Goal: Transaction & Acquisition: Purchase product/service

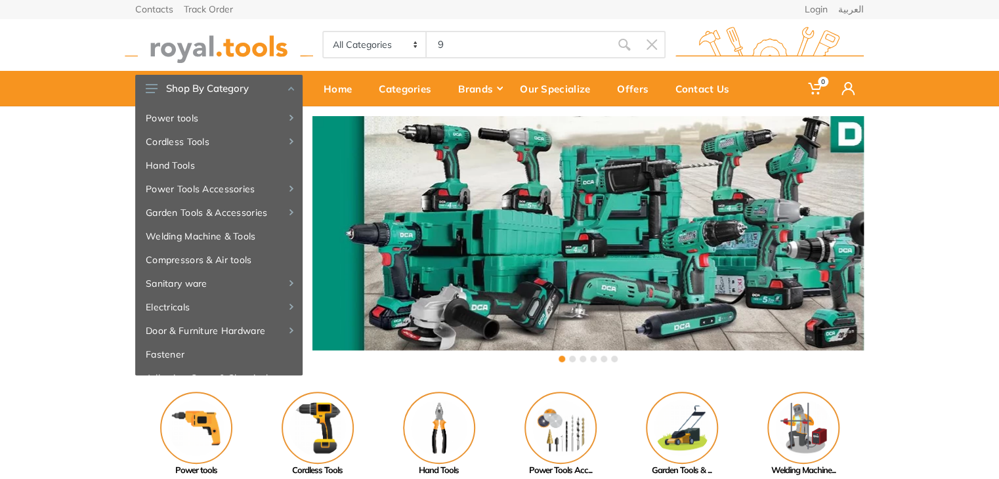
type input "96"
click at [313, 428] on img at bounding box center [317, 428] width 72 height 72
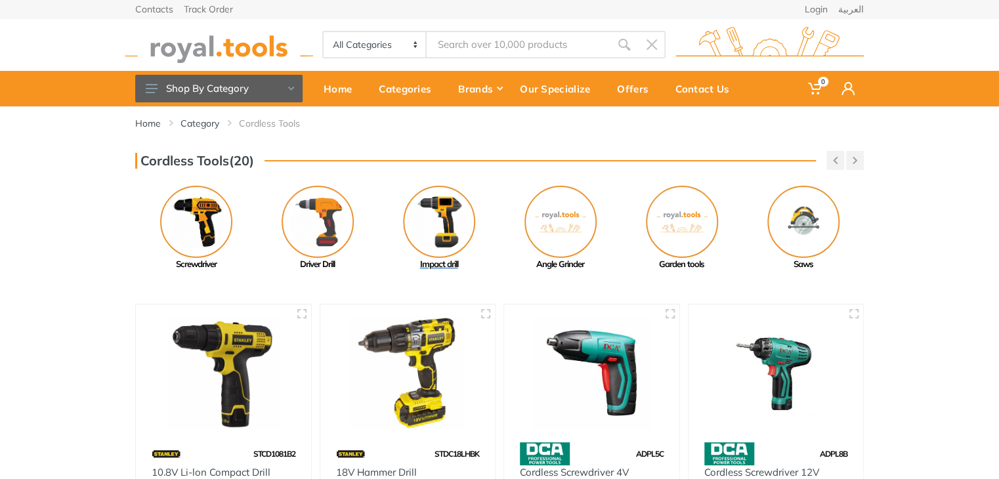
click at [440, 231] on img at bounding box center [439, 222] width 72 height 72
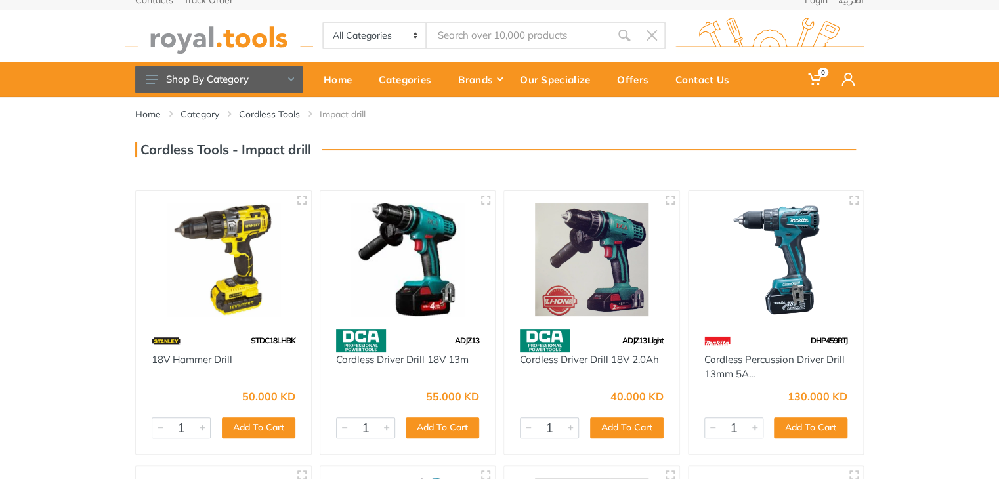
drag, startPoint x: 1007, startPoint y: 94, endPoint x: 1007, endPoint y: 472, distance: 377.9
click at [998, 466] on html "0" at bounding box center [499, 230] width 999 height 479
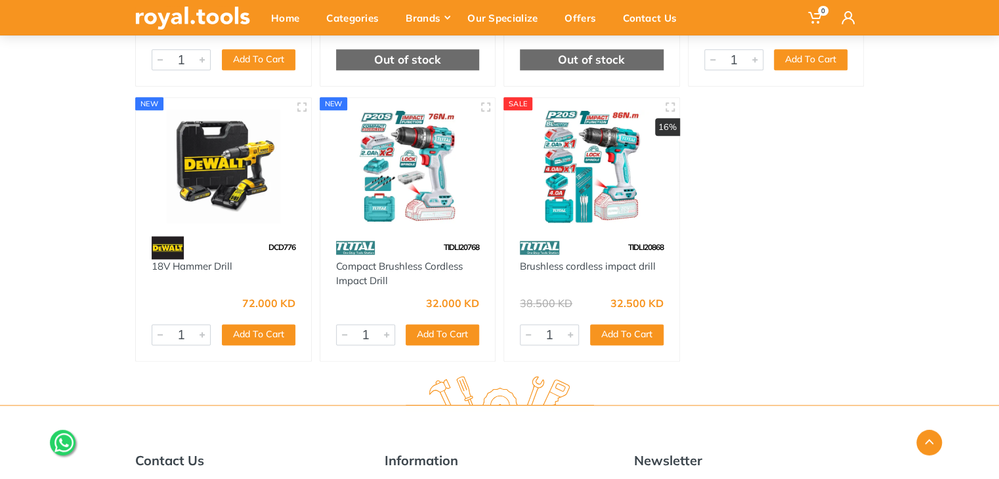
scroll to position [5558, 0]
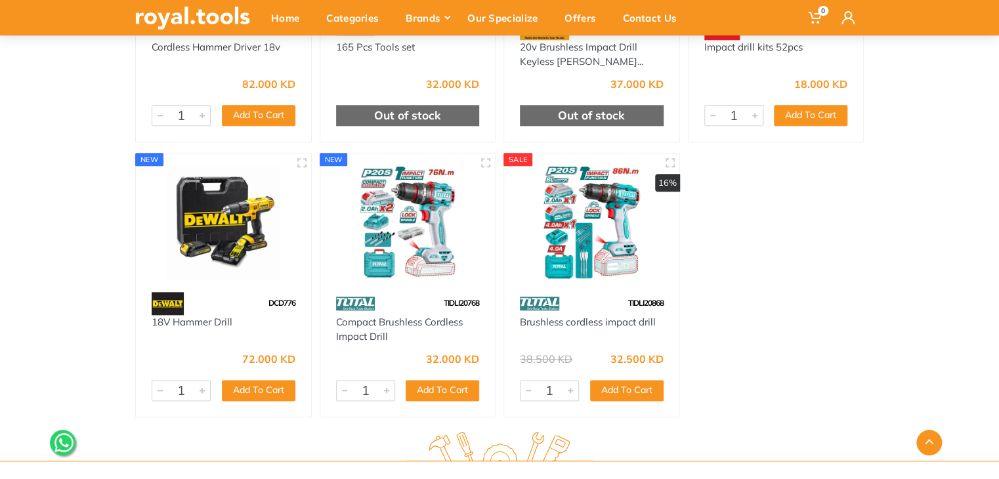
click at [606, 235] on img at bounding box center [592, 222] width 152 height 114
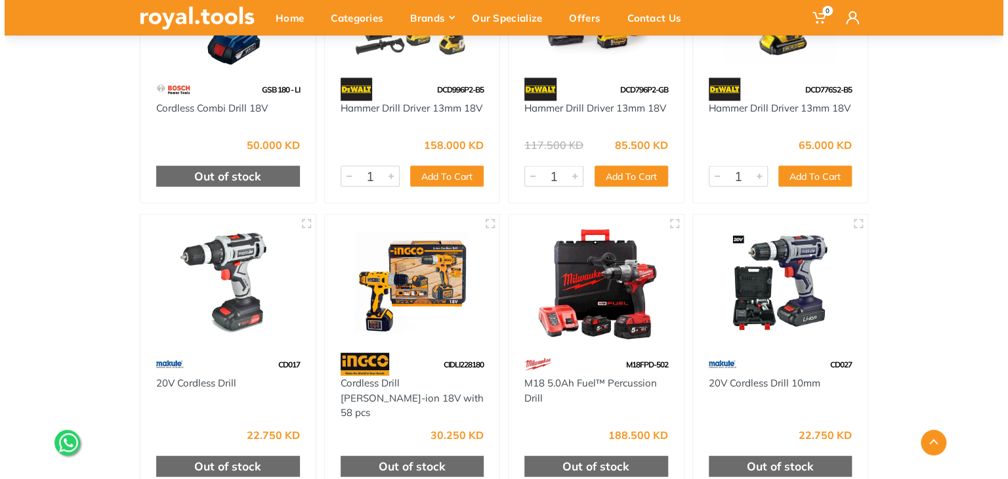
scroll to position [0, 0]
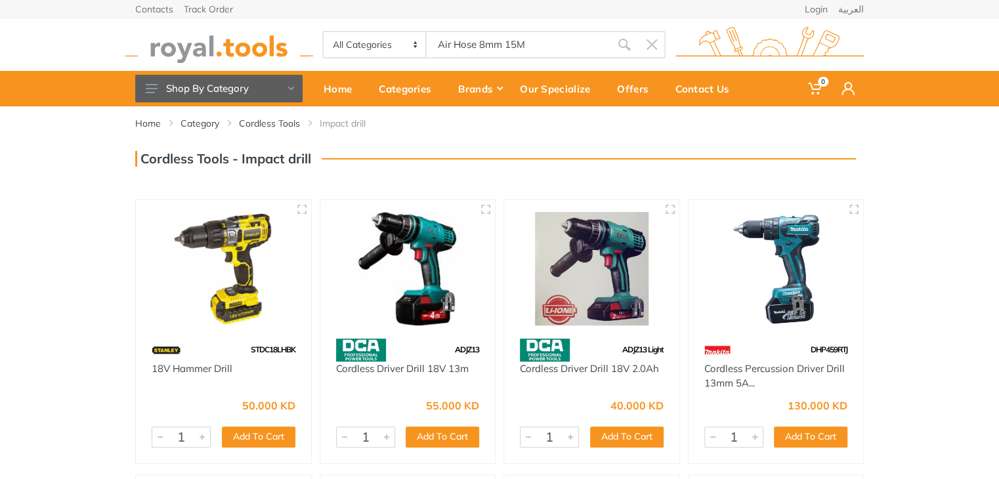
type input "Air Hose 8mm 15M"
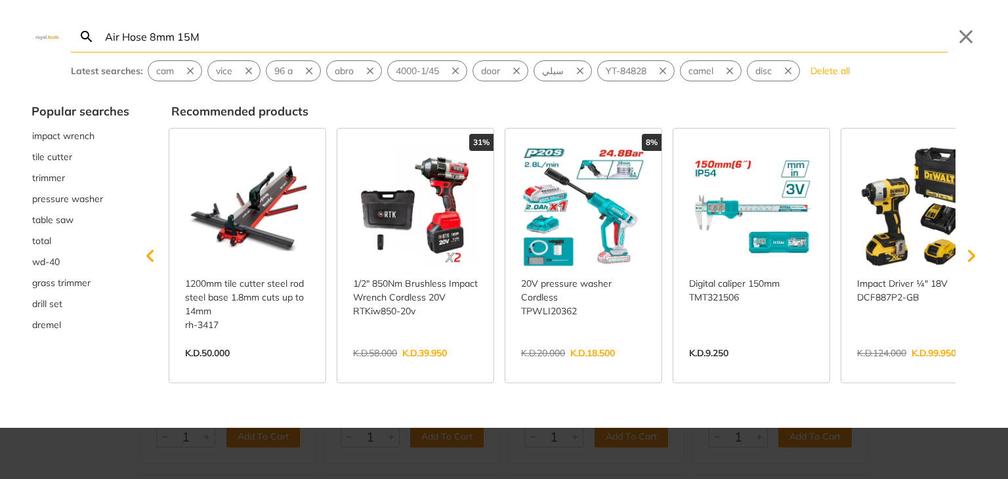
type input "Air Hose 8mm 15M"
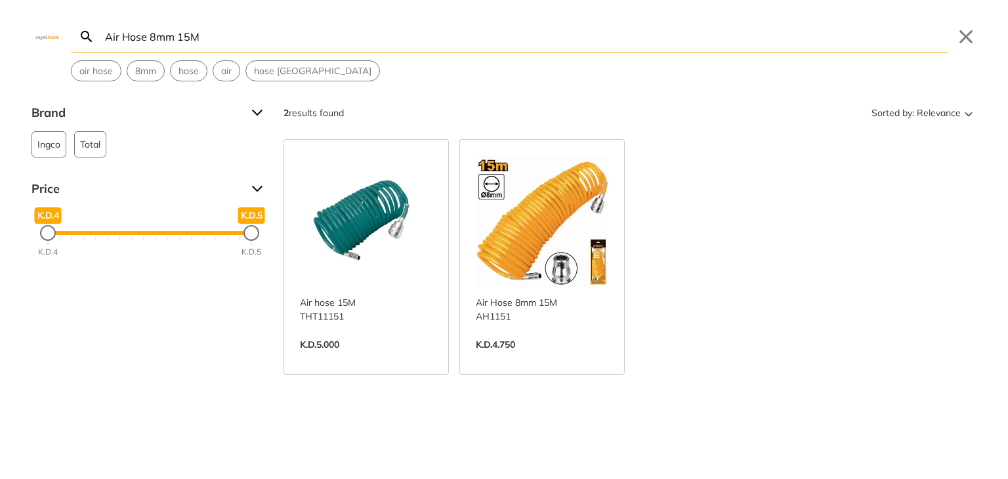
click at [381, 358] on link "View more →" at bounding box center [366, 358] width 133 height 0
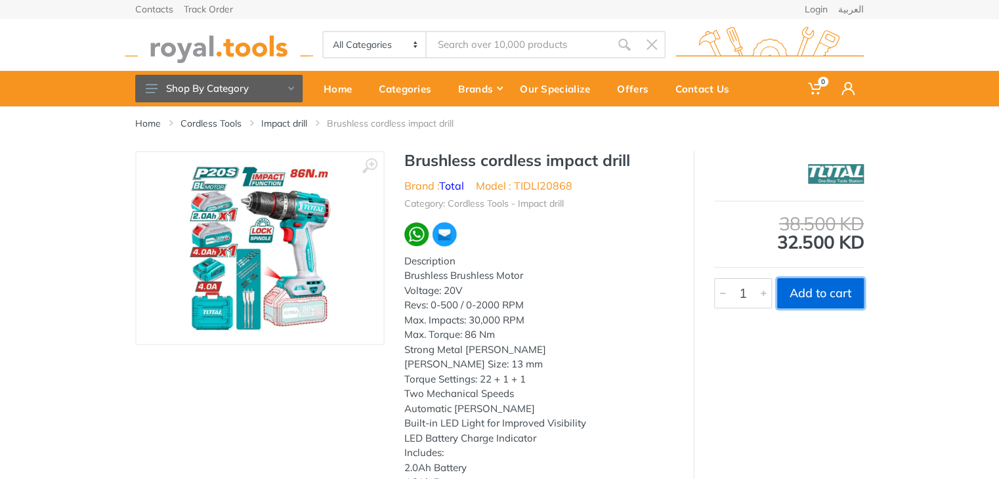
click at [829, 291] on button "Add to cart" at bounding box center [820, 293] width 87 height 30
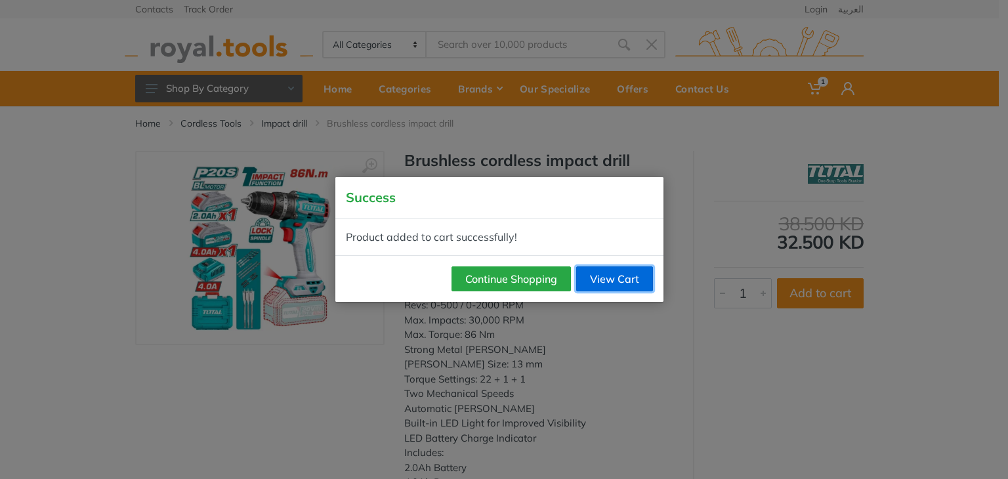
click at [607, 281] on link "View Cart" at bounding box center [614, 278] width 77 height 25
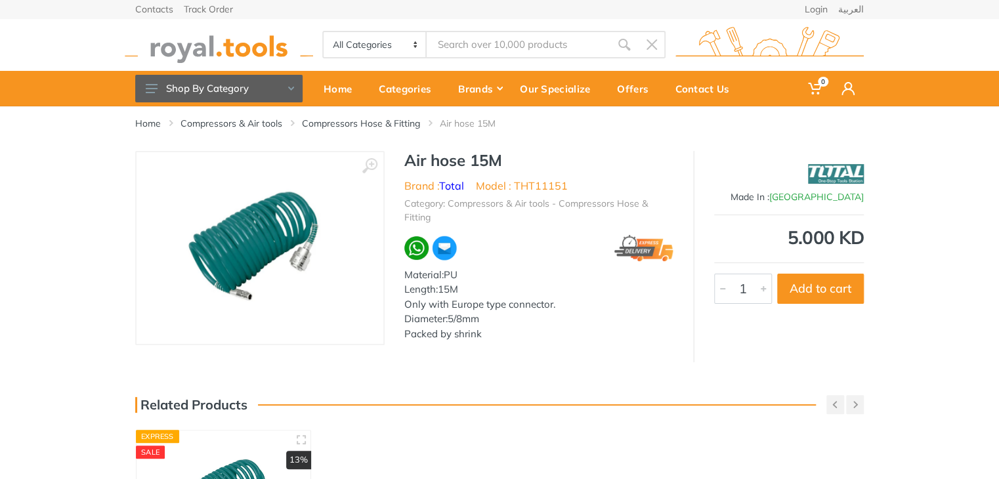
type input "Air Hose 8mm 15M"
drag, startPoint x: 569, startPoint y: 183, endPoint x: 516, endPoint y: 190, distance: 54.3
click at [516, 190] on ul "Brand : Total Model : THT11151" at bounding box center [538, 186] width 269 height 16
copy li "THT11151"
drag, startPoint x: 541, startPoint y: 45, endPoint x: 379, endPoint y: 64, distance: 163.2
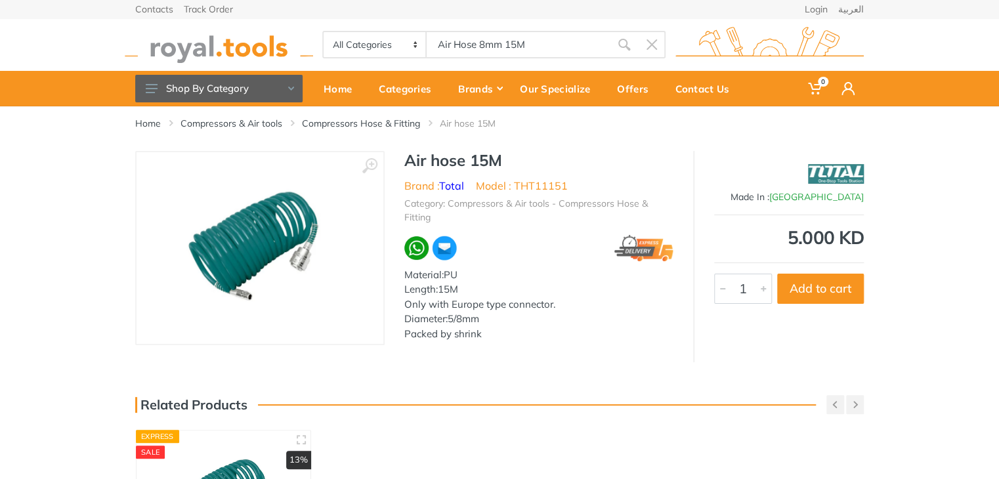
click at [379, 64] on div "All Categories Power tools Cordless Tools Hand Tools Power Tools Accessories Sa…" at bounding box center [499, 44] width 748 height 52
click at [479, 48] on input "Site search" at bounding box center [518, 45] width 184 height 28
type input "fan"
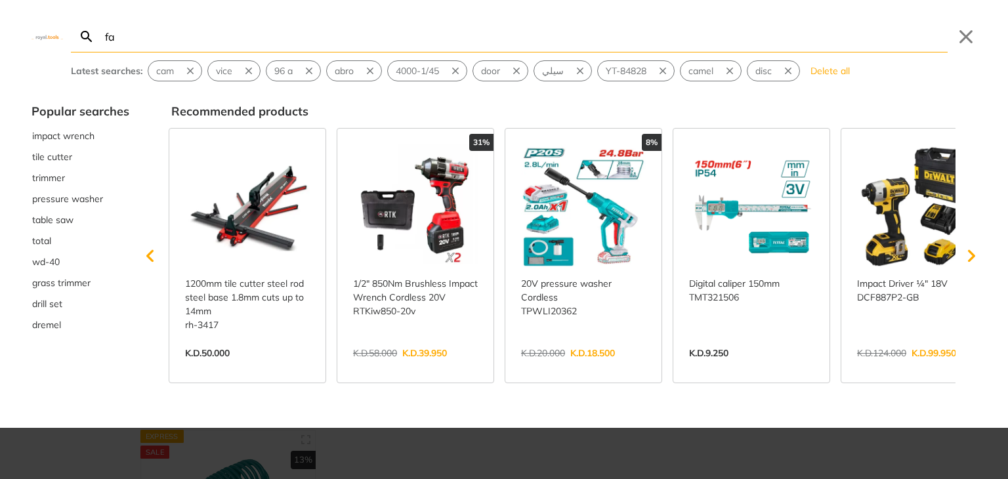
type input "fa"
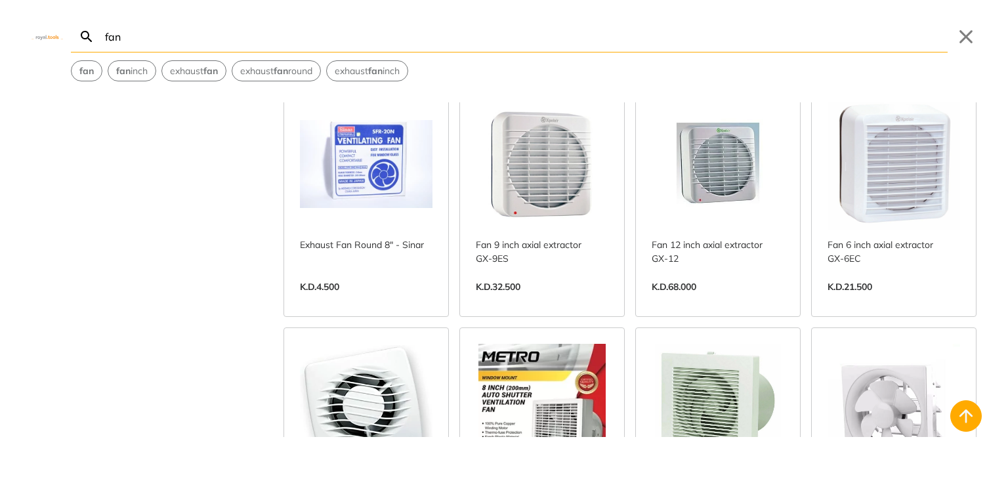
scroll to position [1026, 0]
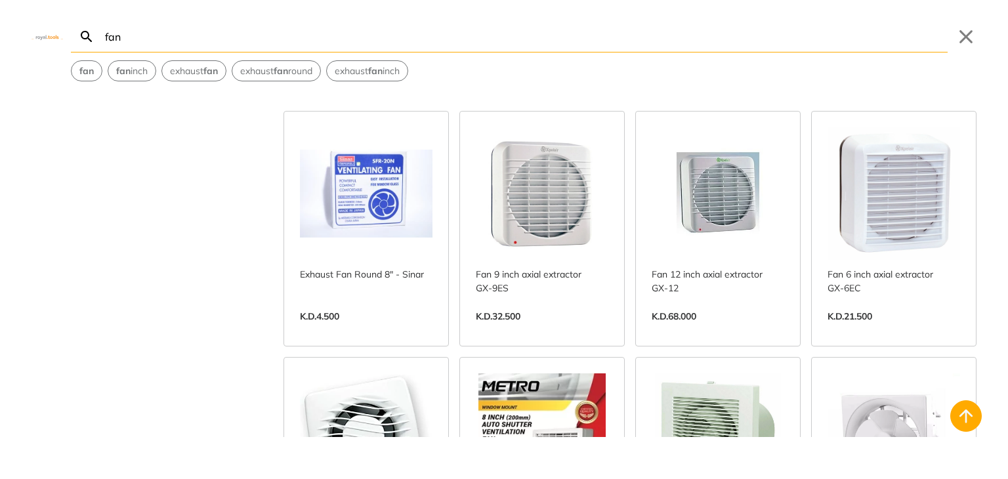
type input "fan"
click at [700, 330] on link "View more →" at bounding box center [717, 330] width 133 height 0
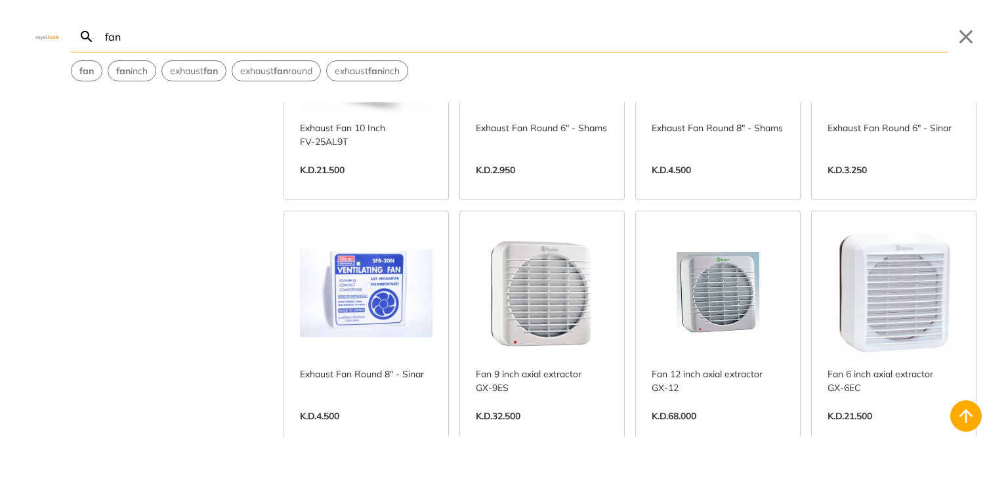
scroll to position [934, 0]
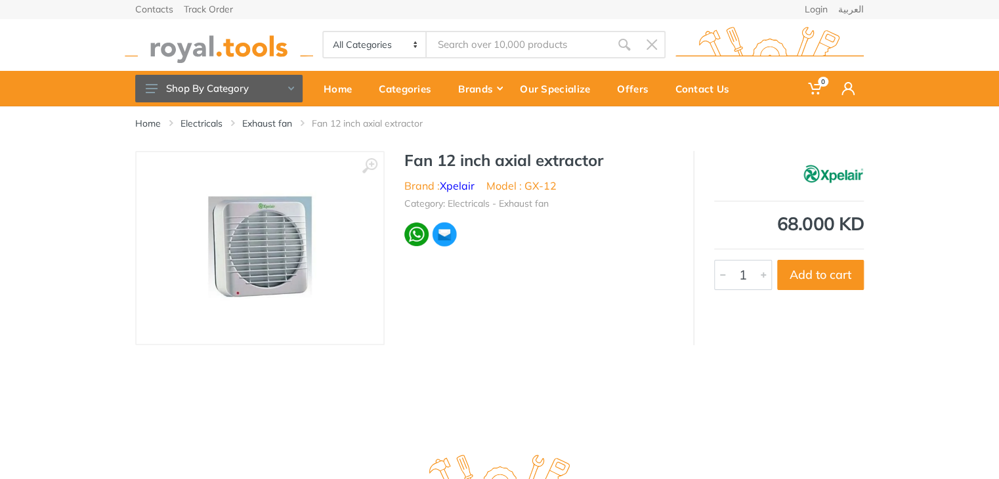
click at [278, 267] on img at bounding box center [259, 247] width 165 height 165
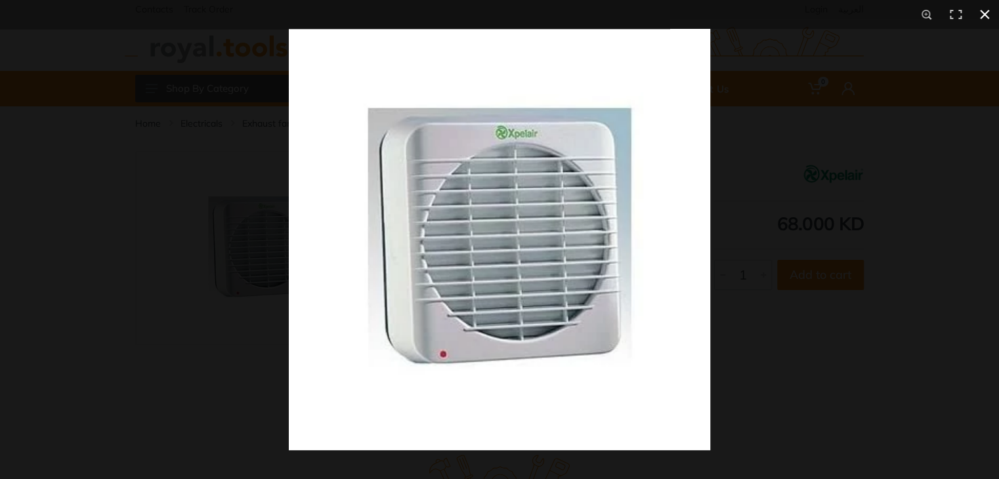
click at [68, 272] on div at bounding box center [499, 239] width 999 height 479
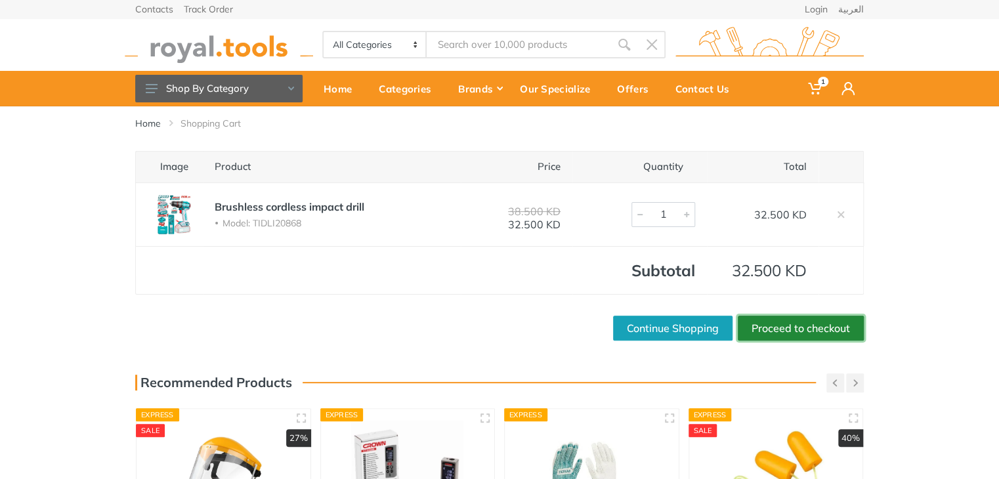
click at [802, 323] on link "Proceed to checkout" at bounding box center [800, 328] width 126 height 25
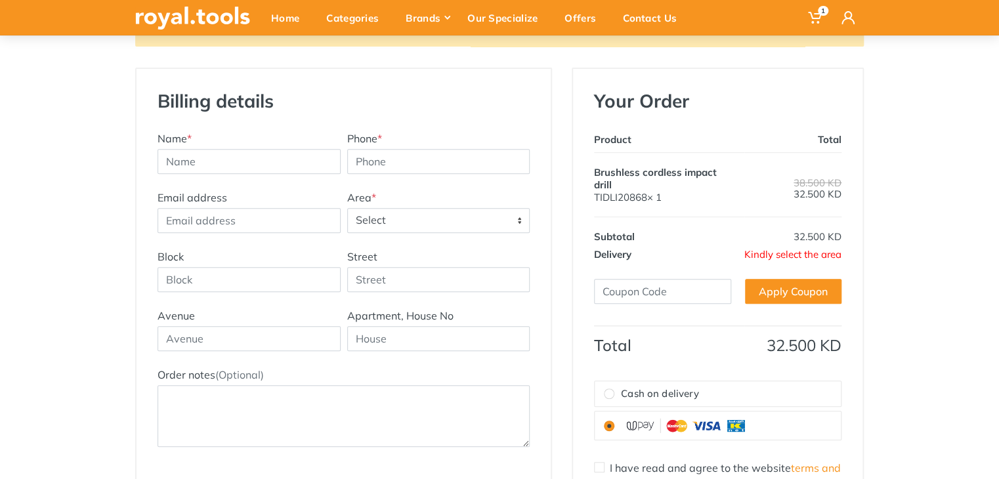
scroll to position [178, 0]
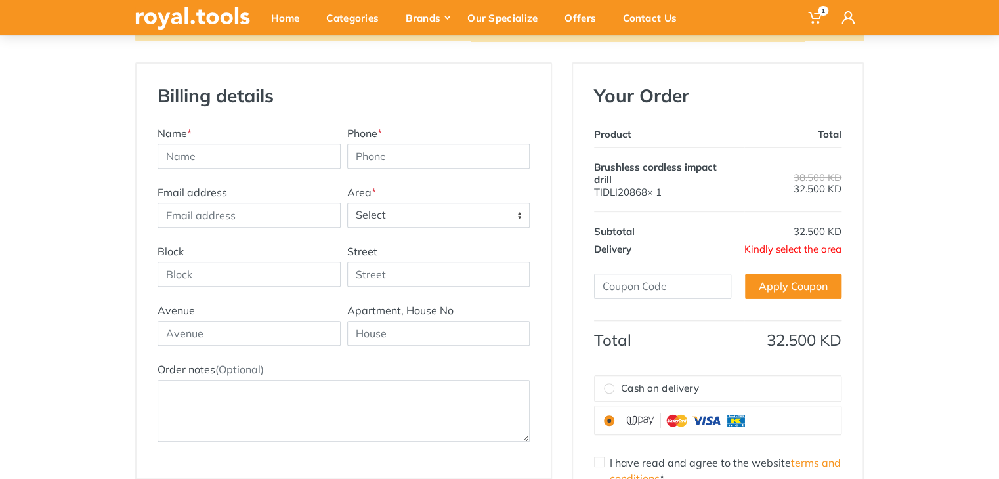
click at [423, 218] on span "Select" at bounding box center [439, 215] width 182 height 24
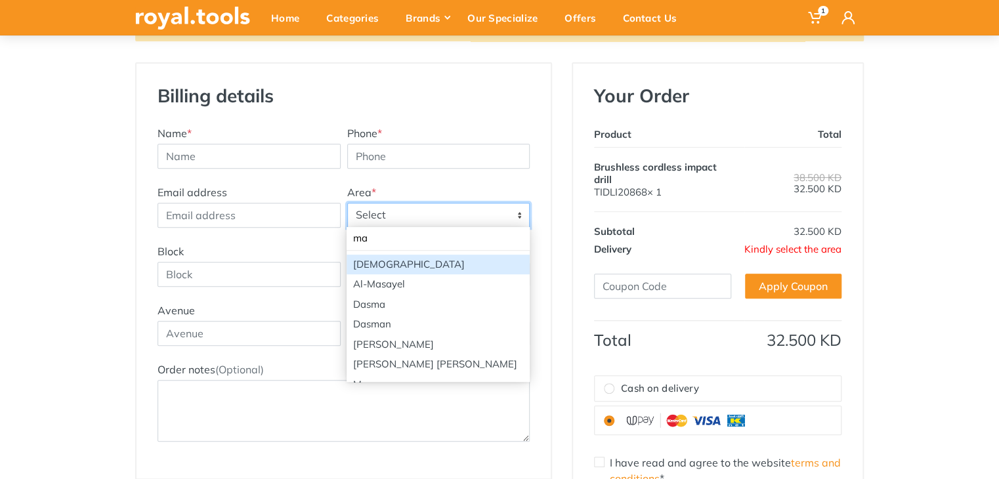
type input "m"
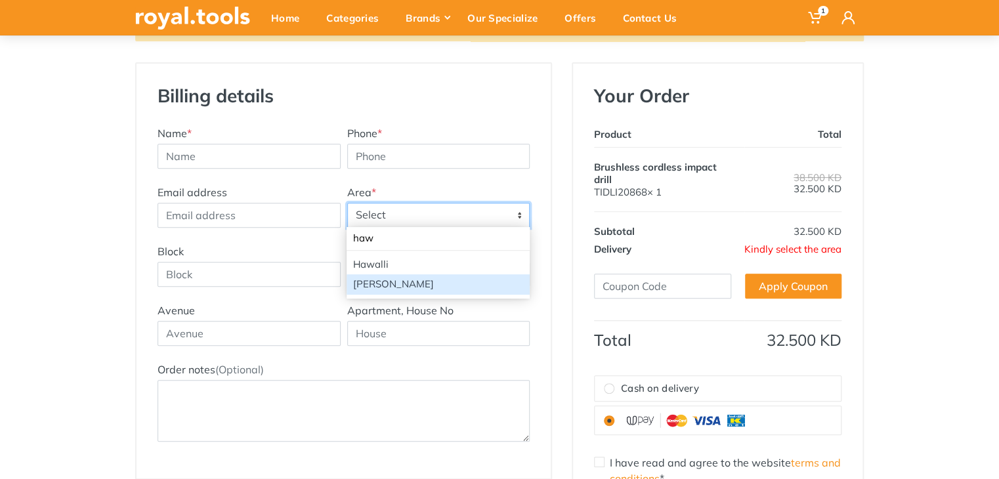
type input "haw"
select select "4"
